Goal: Information Seeking & Learning: Learn about a topic

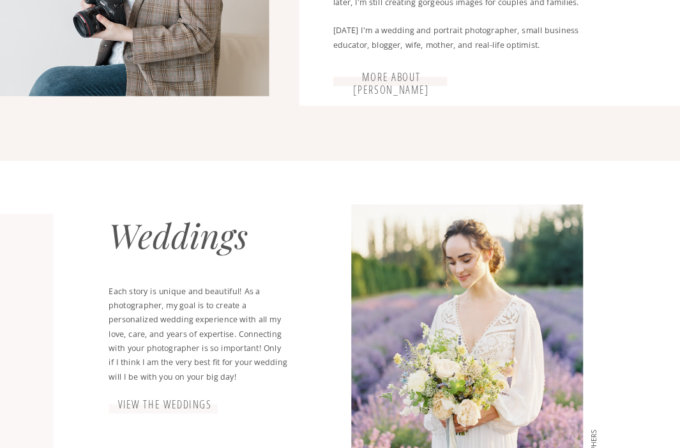
scroll to position [1017, 0]
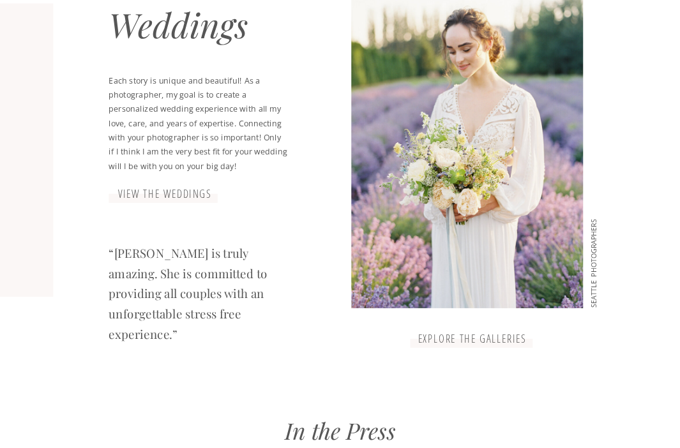
click at [482, 346] on h3 "explore the galleries" at bounding box center [472, 338] width 116 height 13
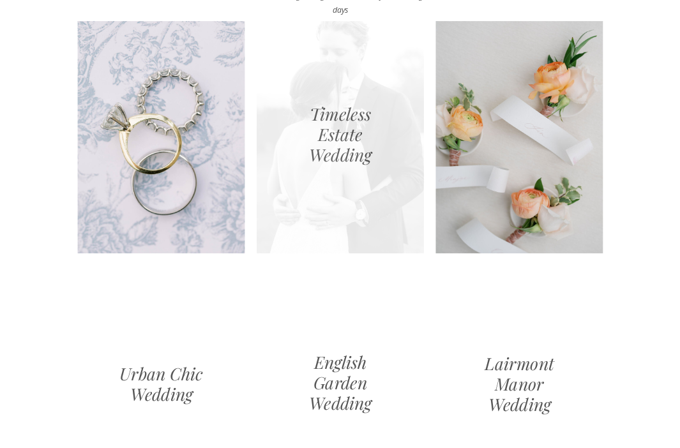
scroll to position [1058, 0]
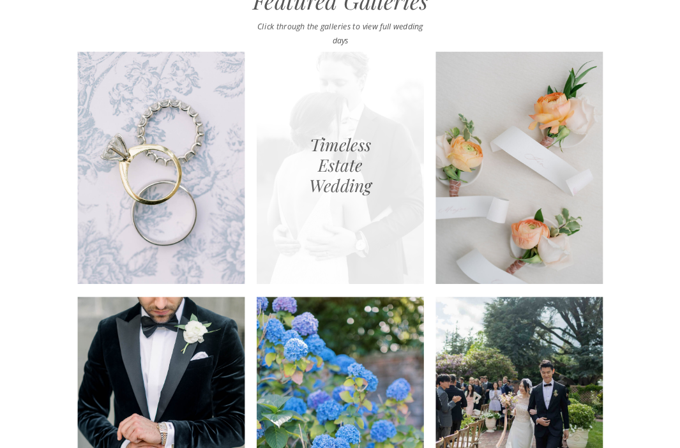
click at [306, 108] on div at bounding box center [340, 168] width 167 height 232
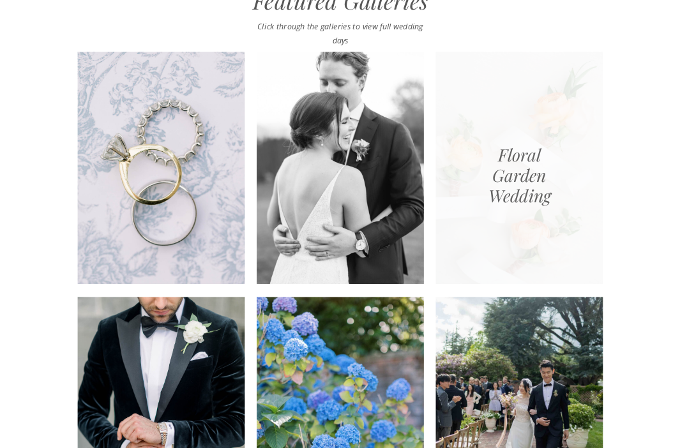
click at [519, 188] on div at bounding box center [518, 168] width 167 height 232
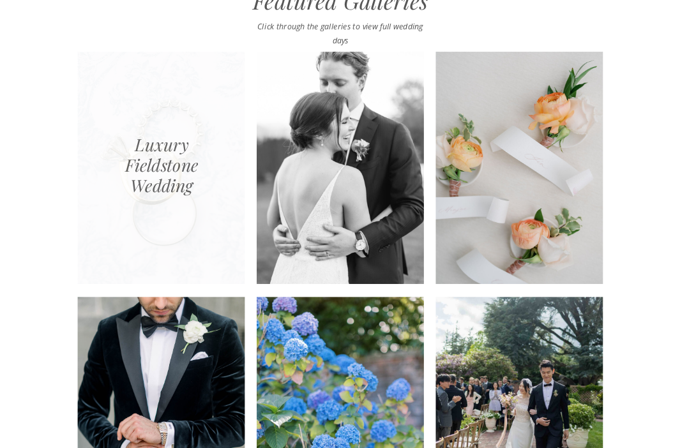
click at [218, 188] on div at bounding box center [161, 168] width 167 height 232
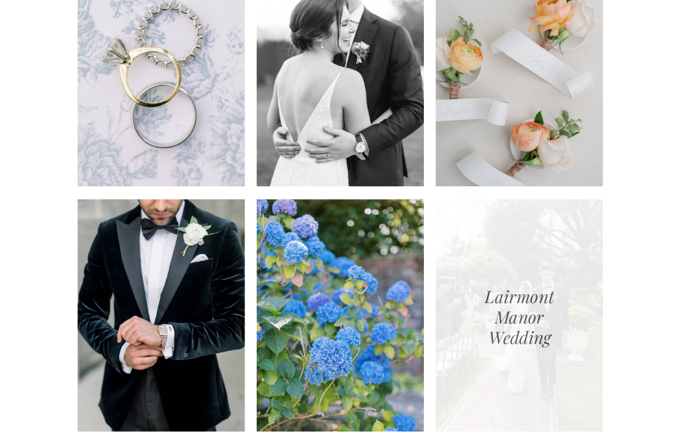
scroll to position [1137, 0]
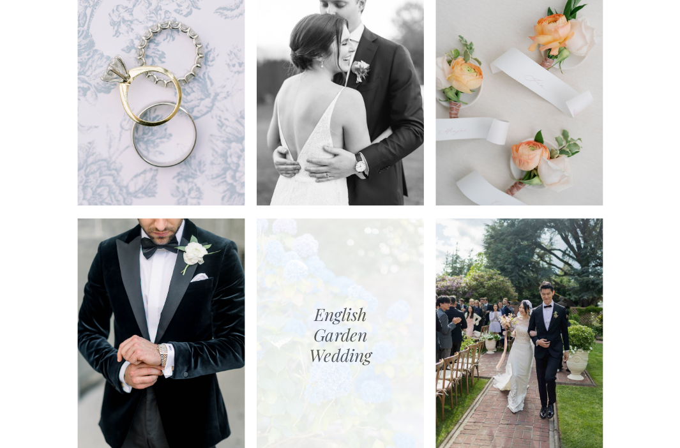
click at [378, 285] on div at bounding box center [340, 334] width 167 height 232
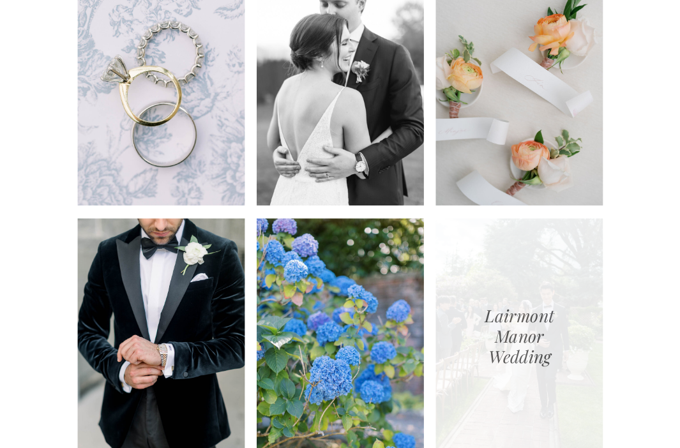
click at [546, 348] on div at bounding box center [518, 334] width 167 height 232
click at [520, 331] on div at bounding box center [518, 334] width 167 height 232
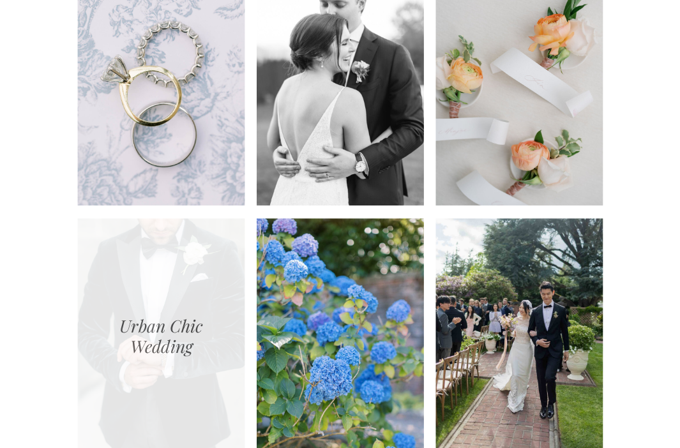
click at [137, 261] on div at bounding box center [161, 334] width 167 height 232
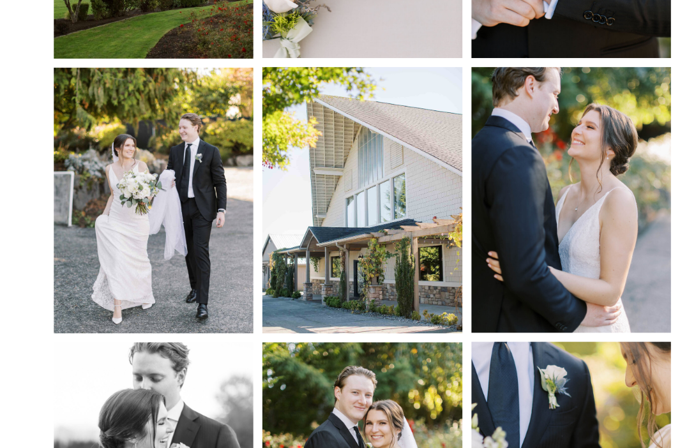
scroll to position [1316, 0]
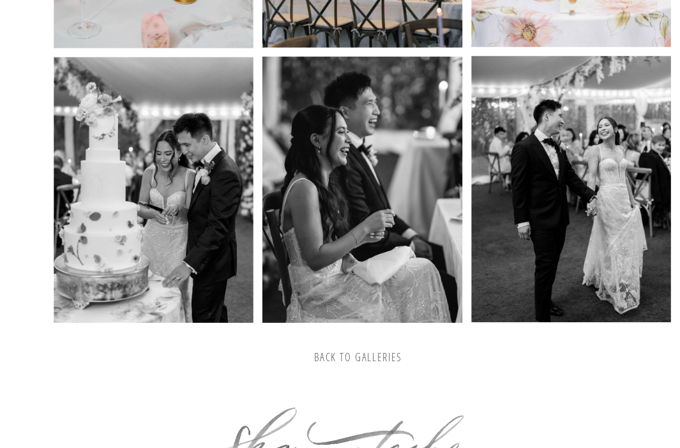
scroll to position [1888, 0]
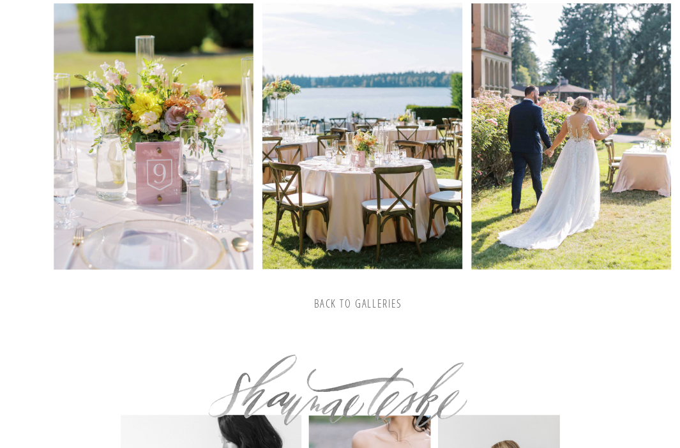
scroll to position [2496, 0]
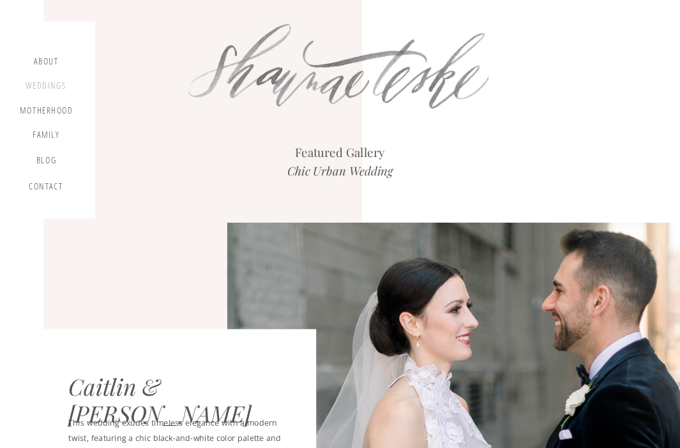
click at [54, 86] on div "Weddings" at bounding box center [45, 87] width 43 height 14
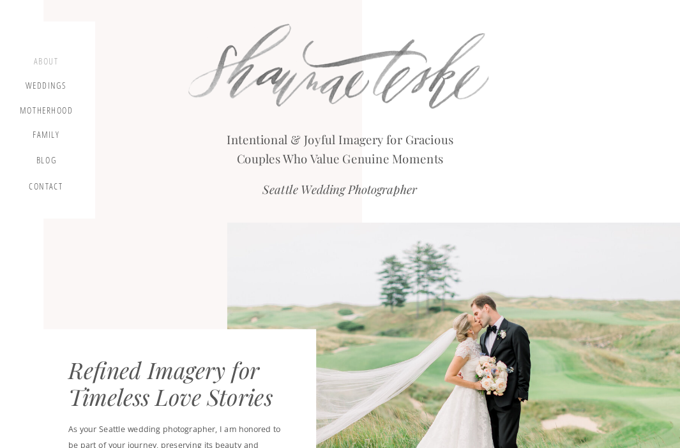
click at [43, 63] on div "about" at bounding box center [45, 62] width 33 height 13
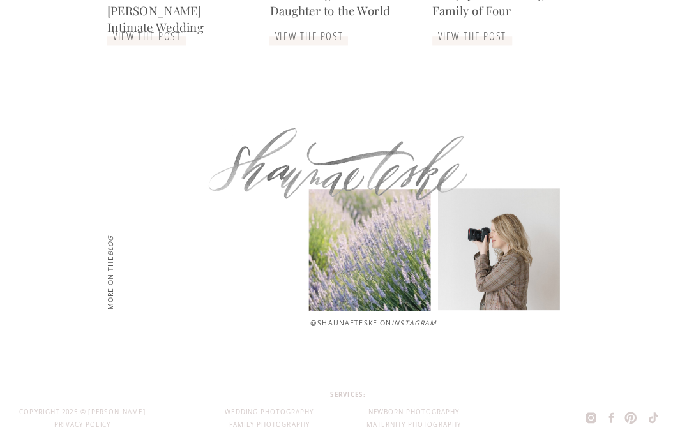
scroll to position [2951, 0]
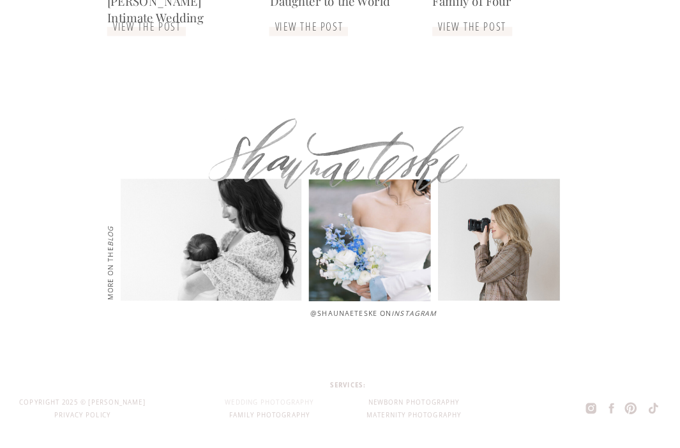
click at [267, 398] on h2 "wedding photography" at bounding box center [270, 402] width 132 height 13
